Goal: Task Accomplishment & Management: Complete application form

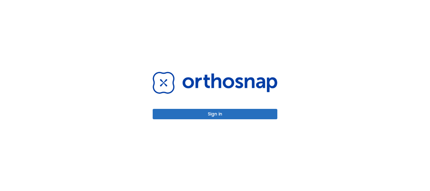
click at [201, 115] on button "Sign in" at bounding box center [215, 114] width 125 height 10
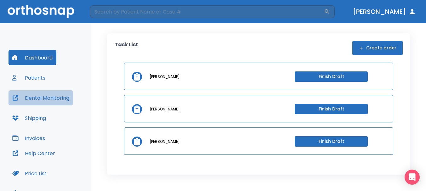
click at [33, 93] on button "Dental Monitoring" at bounding box center [40, 97] width 64 height 15
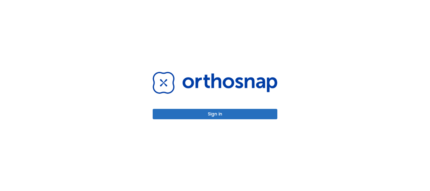
click at [206, 115] on button "Sign in" at bounding box center [215, 114] width 125 height 10
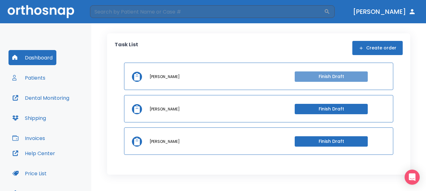
click at [331, 76] on button "Finish Draft" at bounding box center [330, 76] width 73 height 10
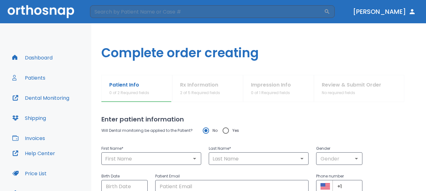
type input "[PERSON_NAME]"
type input "laisola"
type input "0"
type input "[DATE]"
type input "[EMAIL_ADDRESS][DOMAIN_NAME]"
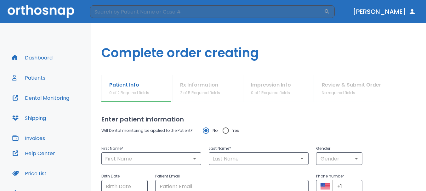
type input "[PHONE_NUMBER]"
radio input "false"
radio input "true"
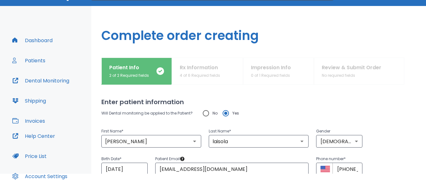
scroll to position [31, 0]
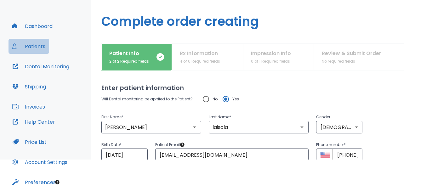
click at [36, 43] on button "Patients" at bounding box center [28, 46] width 41 height 15
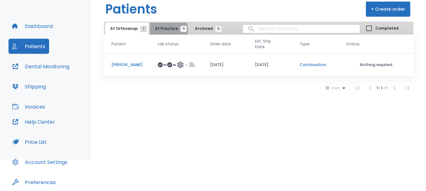
click at [165, 30] on span "At Practice 9" at bounding box center [169, 29] width 29 height 6
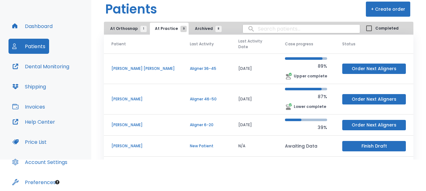
click at [147, 143] on p "[PERSON_NAME]" at bounding box center [142, 146] width 63 height 6
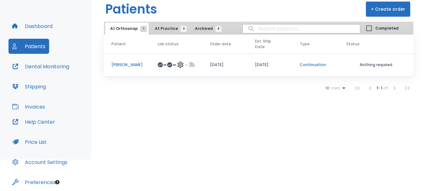
click at [156, 25] on button "At Practice 9" at bounding box center [169, 29] width 39 height 12
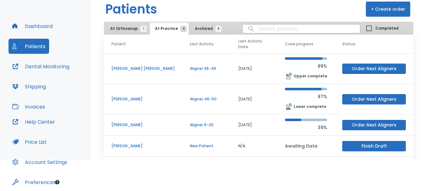
click at [358, 142] on button "Finish Draft" at bounding box center [374, 146] width 64 height 10
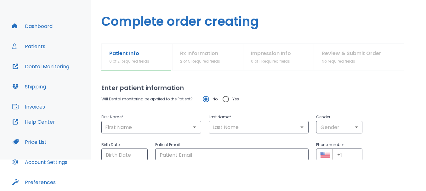
type input "[PERSON_NAME]"
type input "laisola"
type input "0"
type input "[DATE]"
type input "[EMAIL_ADDRESS][DOMAIN_NAME]"
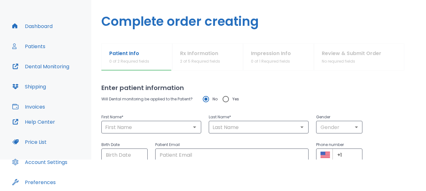
type input "[PHONE_NUMBER]"
radio input "false"
radio input "true"
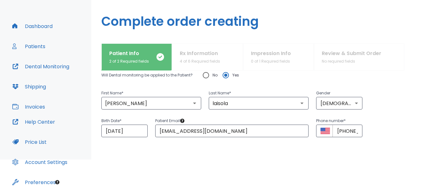
scroll to position [54, 0]
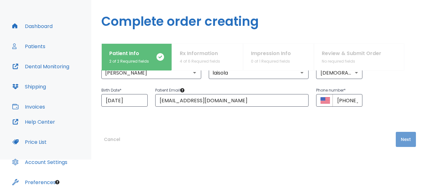
click at [402, 141] on button "Next" at bounding box center [405, 139] width 20 height 15
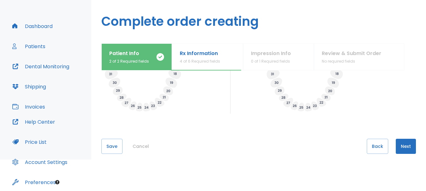
scroll to position [275, 0]
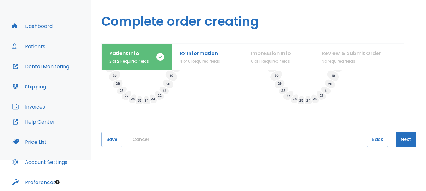
click at [397, 137] on button "Next" at bounding box center [405, 139] width 20 height 15
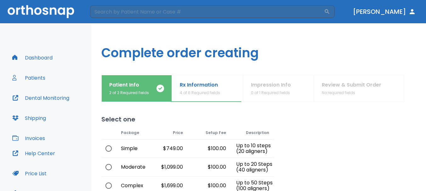
scroll to position [31, 0]
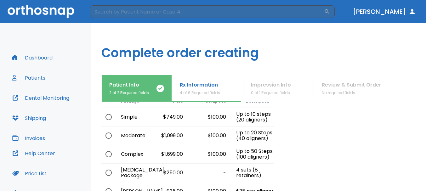
click at [107, 154] on input "radio" at bounding box center [108, 154] width 13 height 13
radio input "true"
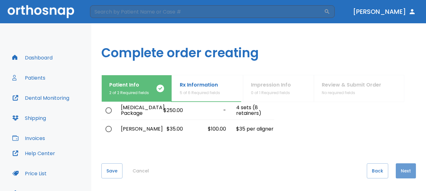
click at [405, 174] on button "Next" at bounding box center [405, 170] width 20 height 15
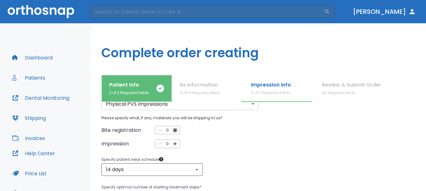
click at [175, 132] on icon "button" at bounding box center [175, 130] width 6 height 6
type input "1"
click at [176, 141] on icon "button" at bounding box center [175, 144] width 6 height 6
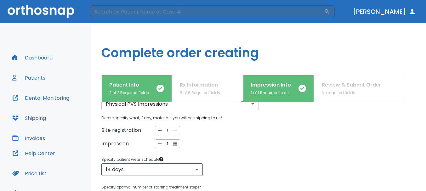
click at [176, 141] on icon "button" at bounding box center [175, 144] width 6 height 6
type input "2"
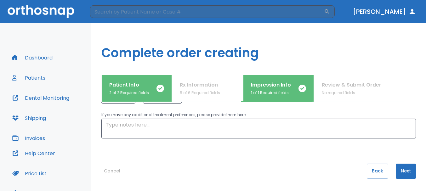
scroll to position [132, 0]
click at [399, 167] on button "Next" at bounding box center [405, 170] width 20 height 15
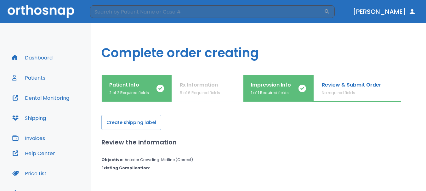
scroll to position [0, 0]
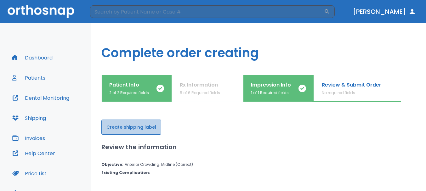
click at [151, 131] on button "Create shipping label" at bounding box center [131, 127] width 60 height 15
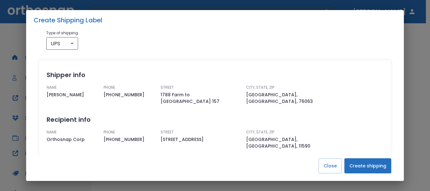
click at [361, 166] on button "Create shipping" at bounding box center [367, 165] width 47 height 15
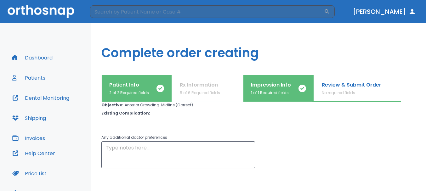
scroll to position [57, 0]
